Goal: Check status: Check status

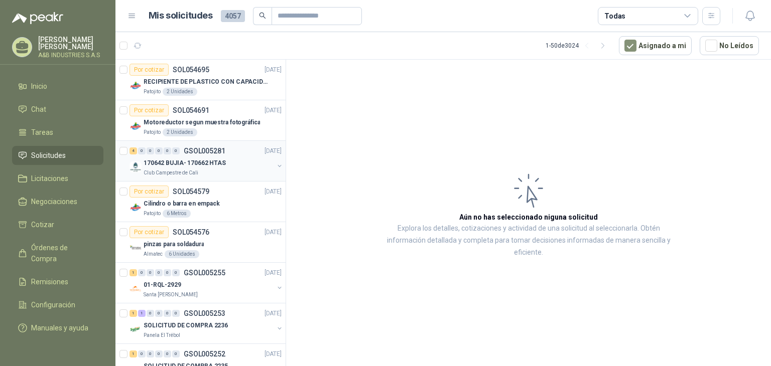
click at [195, 160] on p "170642 BUJIA- 170662 HTAS" at bounding box center [185, 164] width 82 height 10
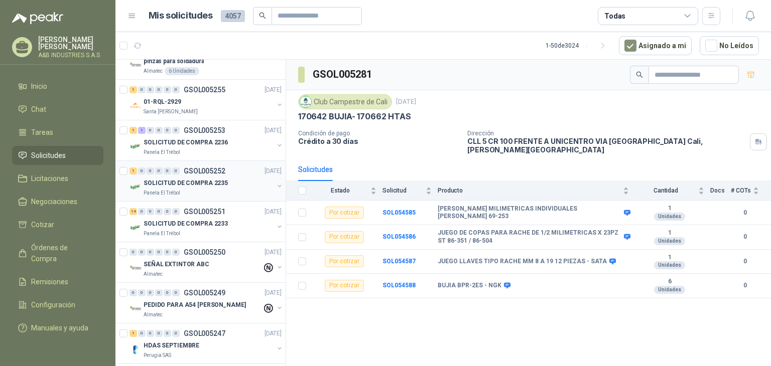
scroll to position [201, 0]
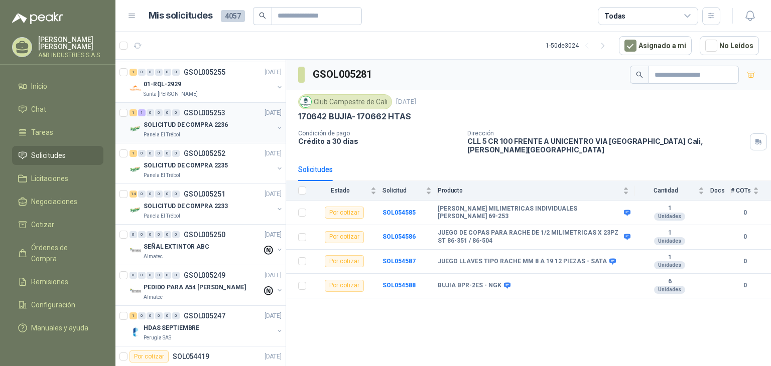
click at [214, 126] on p "SOLICITUD DE COMPRA 2236" at bounding box center [186, 125] width 84 height 10
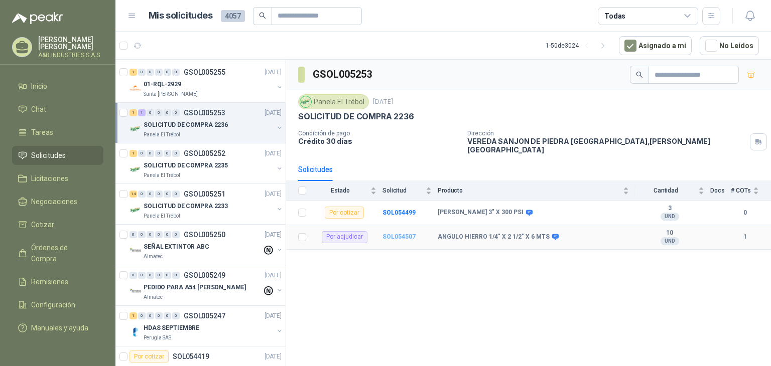
click at [389, 233] on b "SOL054507" at bounding box center [398, 236] width 33 height 7
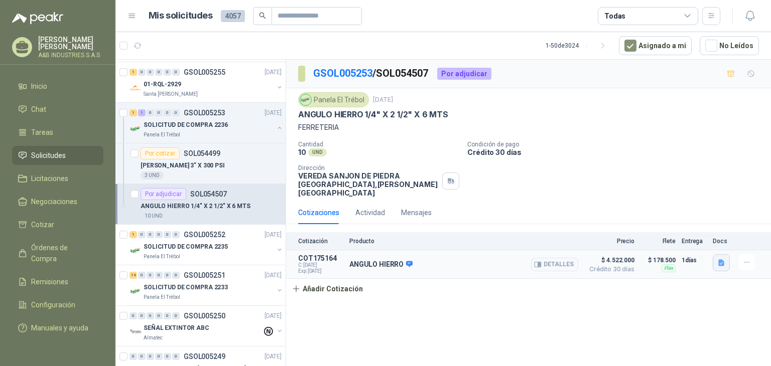
click at [722, 259] on icon "button" at bounding box center [721, 263] width 9 height 9
click at [685, 232] on button "COTIZACIÓN AYB -2862 .pdf" at bounding box center [675, 232] width 96 height 11
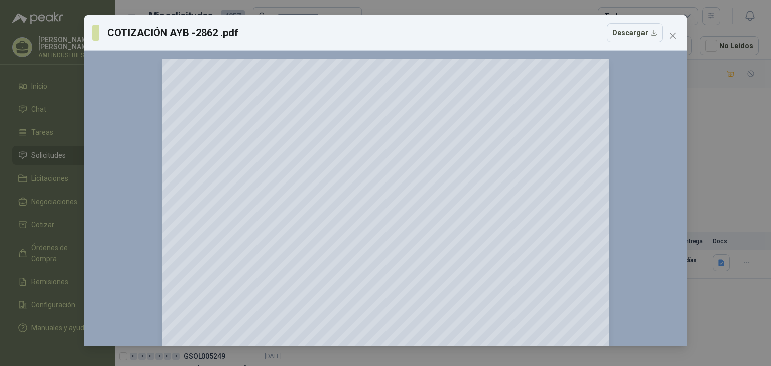
click at [670, 38] on icon "close" at bounding box center [673, 36] width 8 height 8
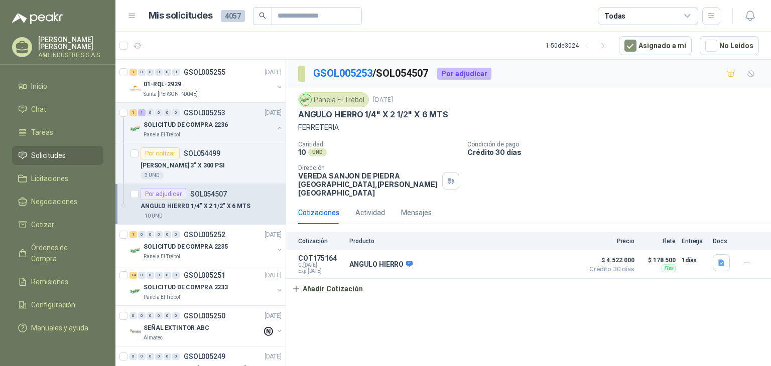
click at [559, 162] on div "Cantidad 10 UND  Condición de pago Crédito 30 días Dirección VEREDA SANJON DE …" at bounding box center [528, 169] width 461 height 56
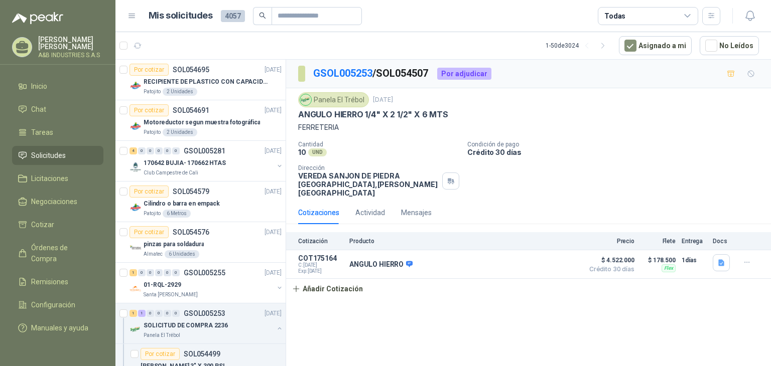
click at [595, 171] on div "Cantidad 10 UND  Condición de pago Crédito 30 días Dirección VEREDA SANJON DE …" at bounding box center [528, 169] width 461 height 56
click at [498, 308] on div "GSOL005253 / SOL054507 Por adjudicar Panela El Trébol [DATE] ANGULO HIERRO 1/4"…" at bounding box center [528, 215] width 485 height 310
click at [634, 275] on div "Cotización Producto Precio Flete Entrega Docs COT175164 C: [DATE] Exp: [DATE] A…" at bounding box center [528, 265] width 485 height 67
click at [659, 254] on p "$ 178.500" at bounding box center [657, 260] width 35 height 12
click at [719, 259] on icon "button" at bounding box center [721, 263] width 9 height 9
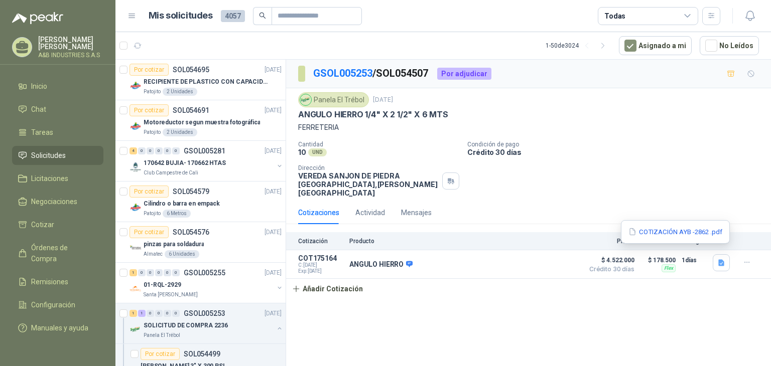
click at [693, 281] on div "Cotización Producto Precio Flete Entrega Docs COT175164 C: [DATE] Exp: [DATE] A…" at bounding box center [528, 265] width 485 height 67
click at [443, 283] on div "Cotización Producto Precio Flete Entrega Docs COT175164 C: [DATE] Exp: [DATE] A…" at bounding box center [528, 265] width 485 height 67
click at [510, 137] on div "Panela El Trébol [DATE] ANGULO HIERRO 1/4" X 2 1/2" X 6 MTS FERRETERIA Cantidad…" at bounding box center [528, 144] width 461 height 105
drag, startPoint x: 409, startPoint y: 315, endPoint x: 403, endPoint y: 316, distance: 6.6
click at [409, 315] on div "GSOL005253 / SOL054507 Por adjudicar Panela El Trébol [DATE] ANGULO HIERRO 1/4"…" at bounding box center [528, 215] width 485 height 310
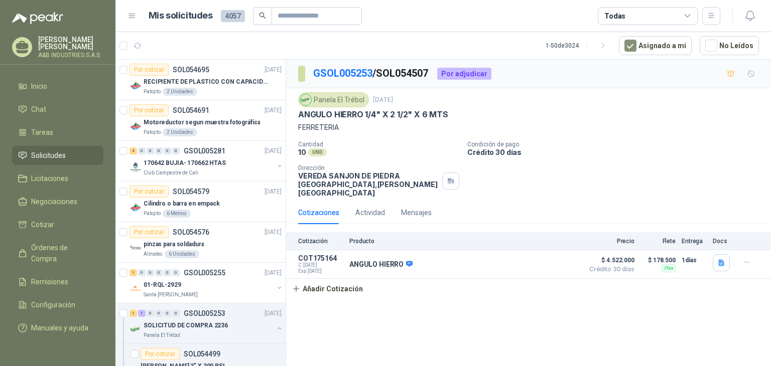
drag, startPoint x: 509, startPoint y: 153, endPoint x: 530, endPoint y: 171, distance: 27.7
click at [508, 154] on p "Crédito 30 días" at bounding box center [617, 152] width 300 height 9
click at [570, 179] on div "Cantidad 10 UND  Condición de pago Crédito 30 días Dirección VEREDA SANJON DE …" at bounding box center [528, 169] width 461 height 56
click at [503, 284] on div "Cotización Producto Precio Flete Entrega Docs COT175164 C: [DATE] Exp: [DATE] A…" at bounding box center [528, 265] width 485 height 67
click at [626, 146] on p "Condición de pago" at bounding box center [617, 144] width 300 height 7
